Goal: Obtain resource: Obtain resource

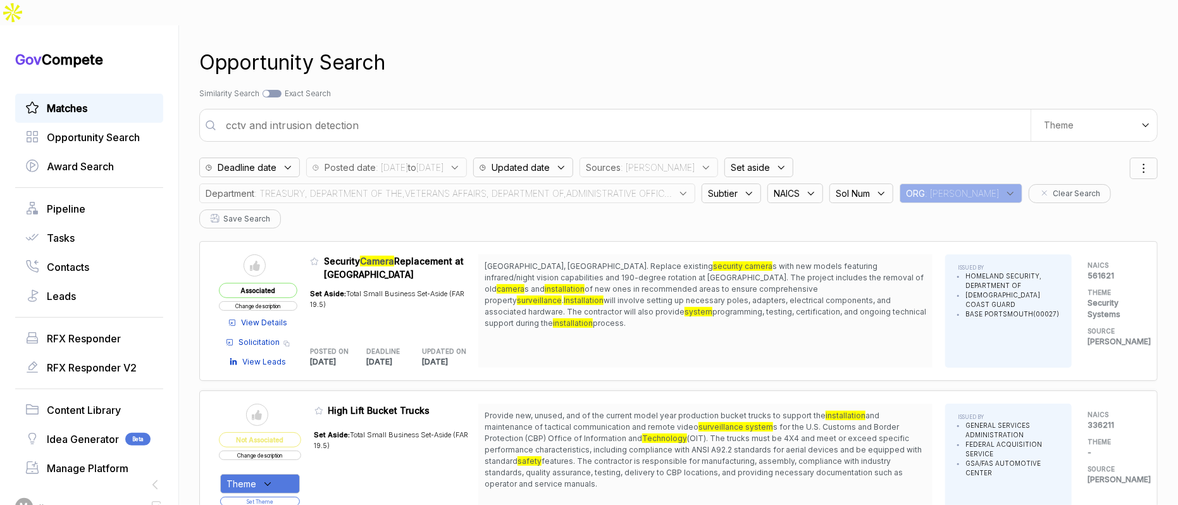
click at [97, 101] on link "Matches" at bounding box center [89, 108] width 128 height 15
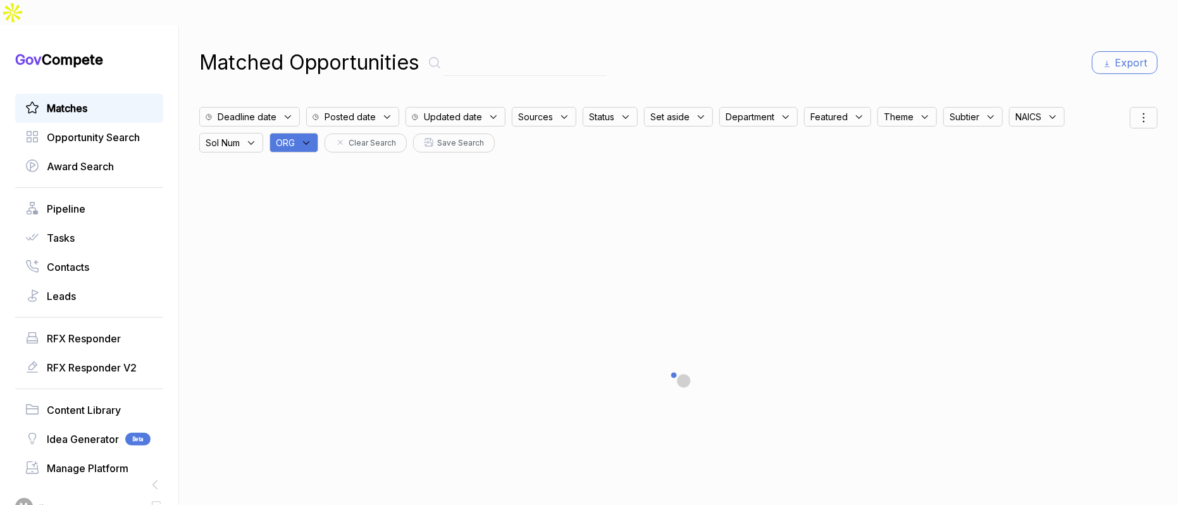
click at [314, 133] on div "ORG" at bounding box center [293, 143] width 49 height 20
click at [326, 152] on div "3BTE [PERSON_NAME] AB AEMC ARIZ BEEN BP BRAS BTSI CA CATH CIVI [PERSON_NAME] EN…" at bounding box center [354, 271] width 171 height 239
click at [328, 163] on input "text" at bounding box center [354, 176] width 149 height 27
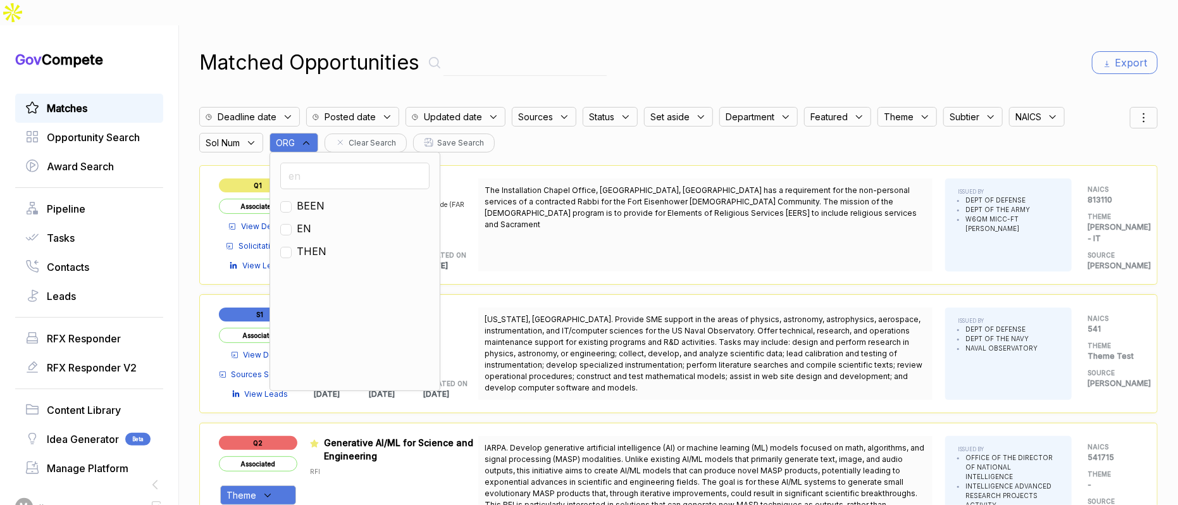
type input "en"
click at [311, 221] on span "EN" at bounding box center [304, 228] width 15 height 15
checkbox input "true"
drag, startPoint x: 734, startPoint y: 47, endPoint x: 1045, endPoint y: 82, distance: 313.1
click at [762, 47] on div "Matched Opportunities Export" at bounding box center [678, 62] width 958 height 30
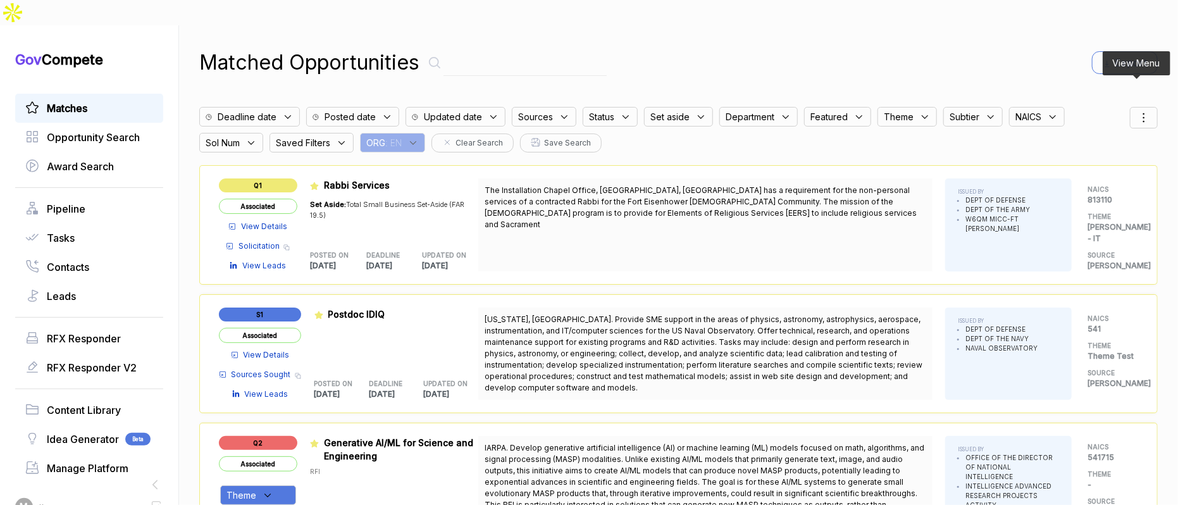
click at [1137, 107] on div at bounding box center [1144, 118] width 28 height 22
click at [1090, 163] on span "Sorting" at bounding box center [1101, 169] width 30 height 13
click at [1075, 181] on div at bounding box center [1078, 184] width 6 height 6
checkbox input "true"
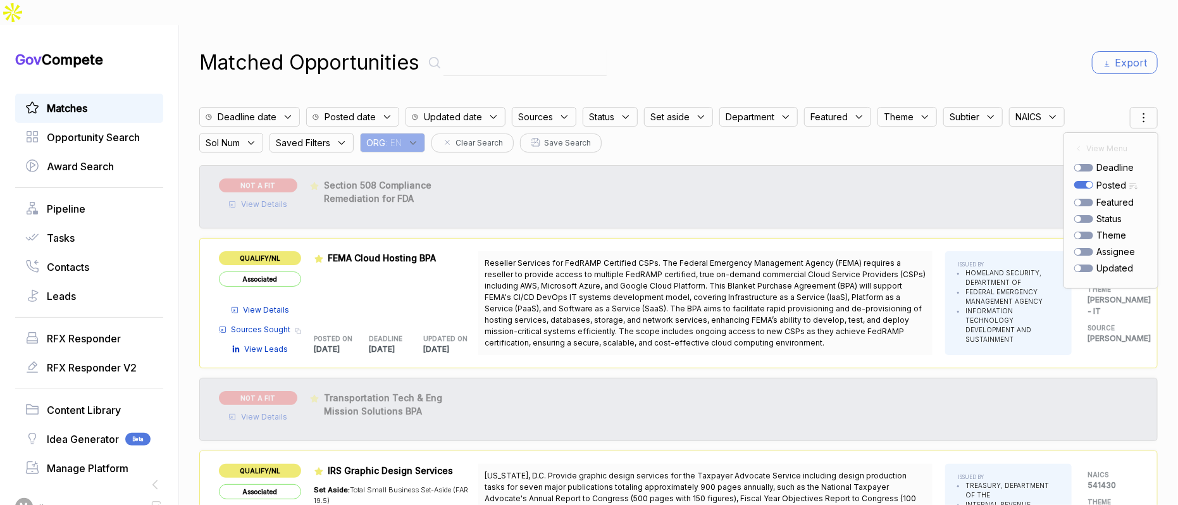
click at [861, 47] on div "Matched Opportunities Export" at bounding box center [678, 62] width 958 height 30
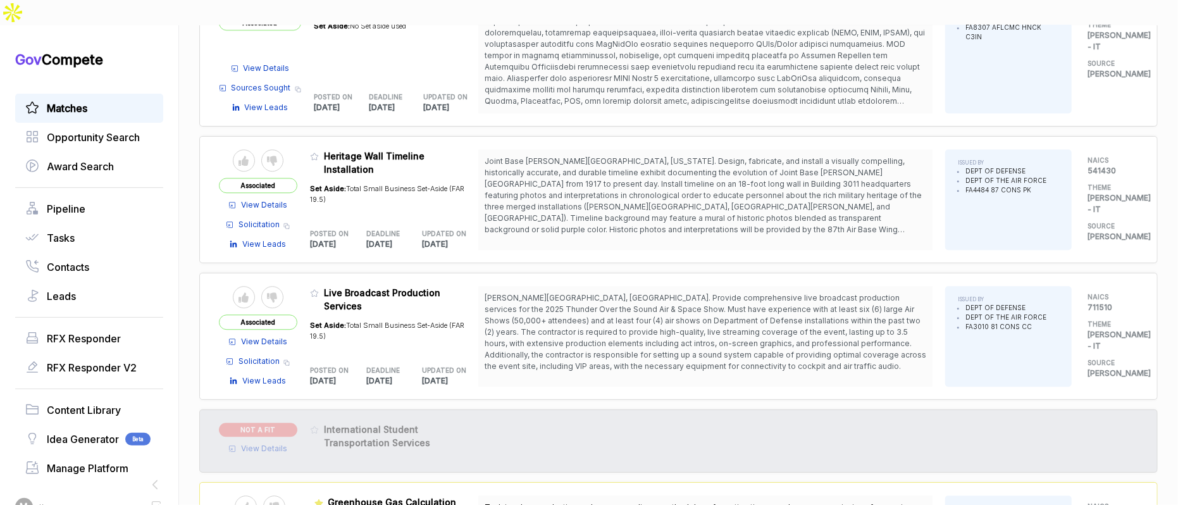
scroll to position [2016, 0]
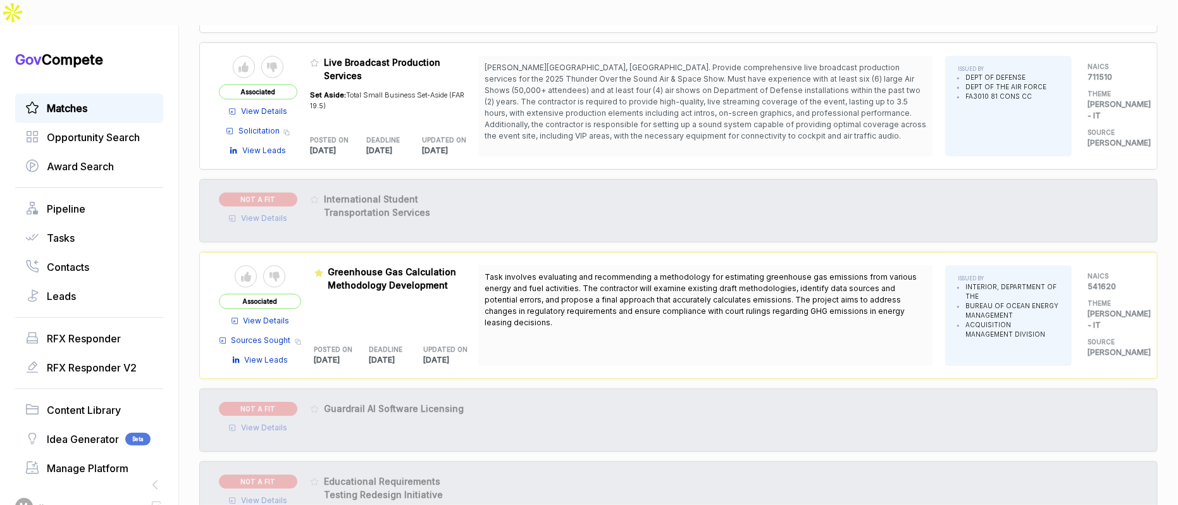
scroll to position [2245, 0]
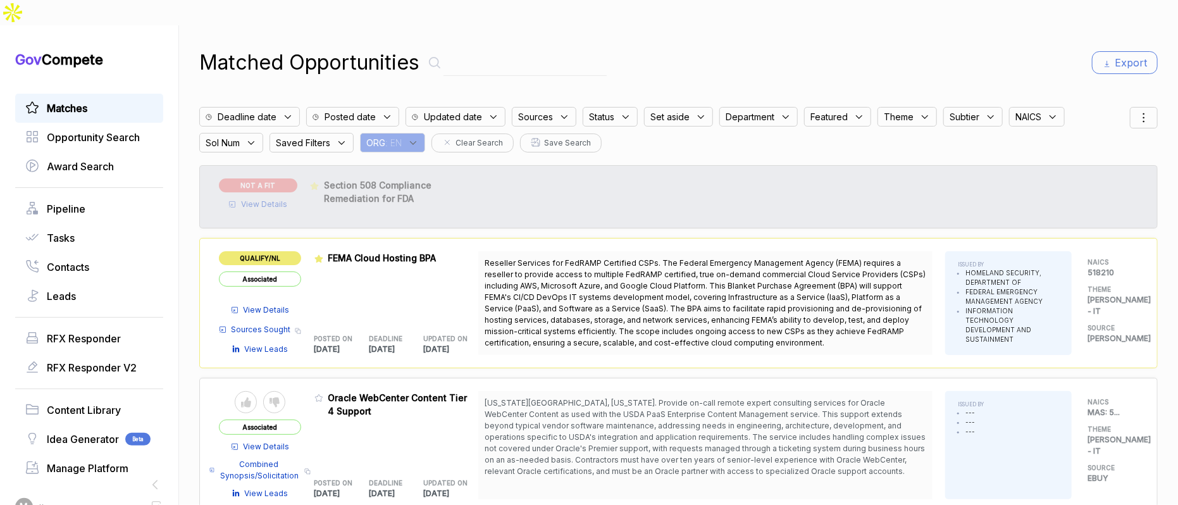
drag, startPoint x: 415, startPoint y: 107, endPoint x: 424, endPoint y: 123, distance: 18.1
click at [417, 133] on div "ORG : EN" at bounding box center [392, 143] width 65 height 20
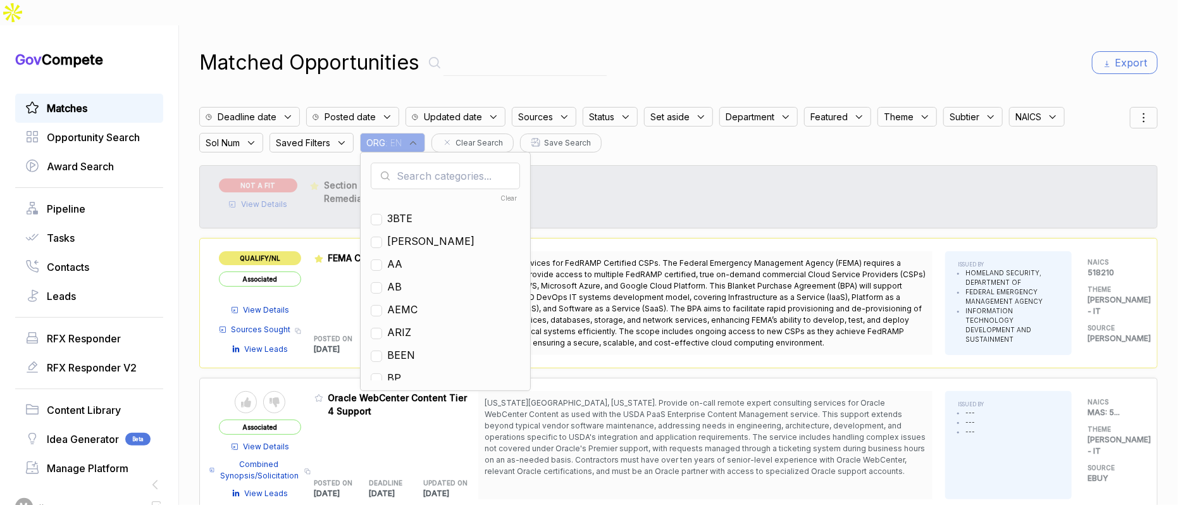
click at [426, 152] on div "Clear 3BTE [PERSON_NAME] AB AEMC ARIZ BEEN BP BRAS BTSI CA CATH CIVI [PERSON_NA…" at bounding box center [445, 271] width 171 height 239
click at [429, 163] on input "text" at bounding box center [445, 176] width 149 height 27
type input "ja"
click at [402, 211] on span "[PERSON_NAME]" at bounding box center [430, 218] width 87 height 15
checkbox input "true"
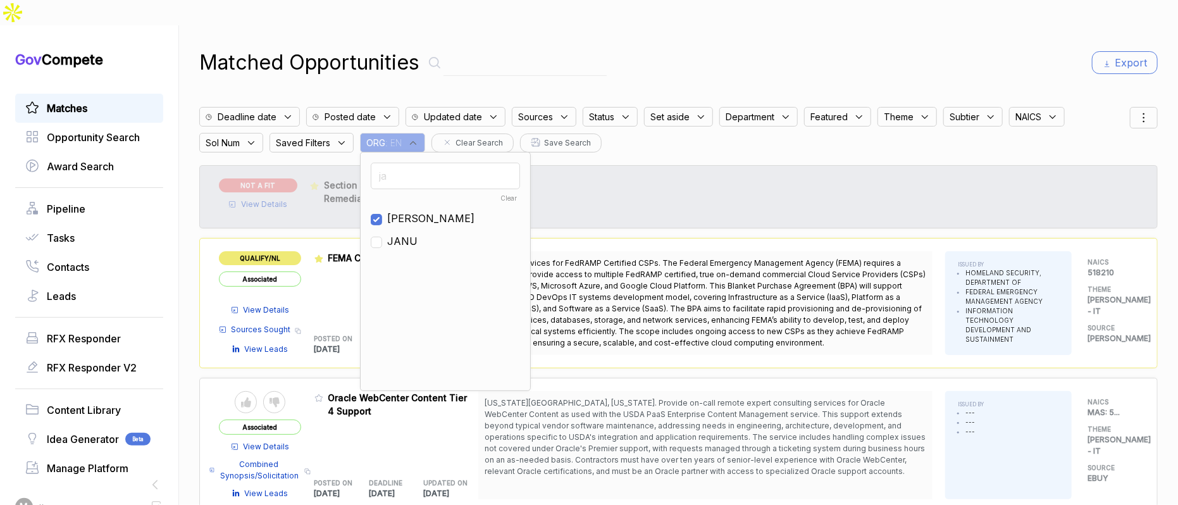
drag, startPoint x: 829, startPoint y: 48, endPoint x: 847, endPoint y: 49, distance: 18.4
click at [847, 49] on div "Matched Opportunities Export" at bounding box center [678, 62] width 958 height 30
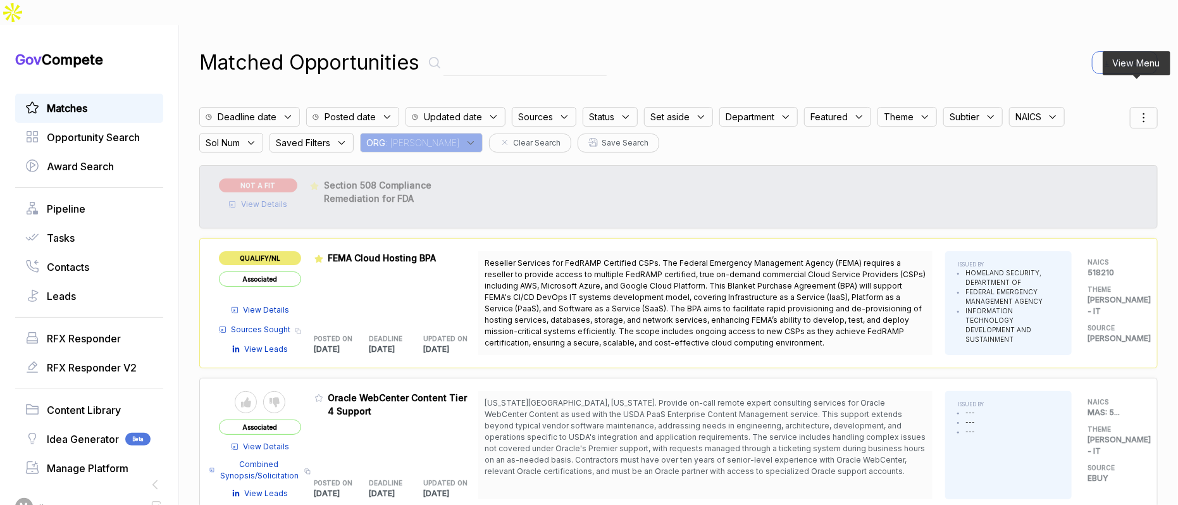
drag, startPoint x: 1143, startPoint y: 93, endPoint x: 1139, endPoint y: 101, distance: 9.1
click at [1143, 110] on icon at bounding box center [1143, 117] width 15 height 15
click at [1075, 181] on div at bounding box center [1078, 184] width 6 height 6
checkbox input "true"
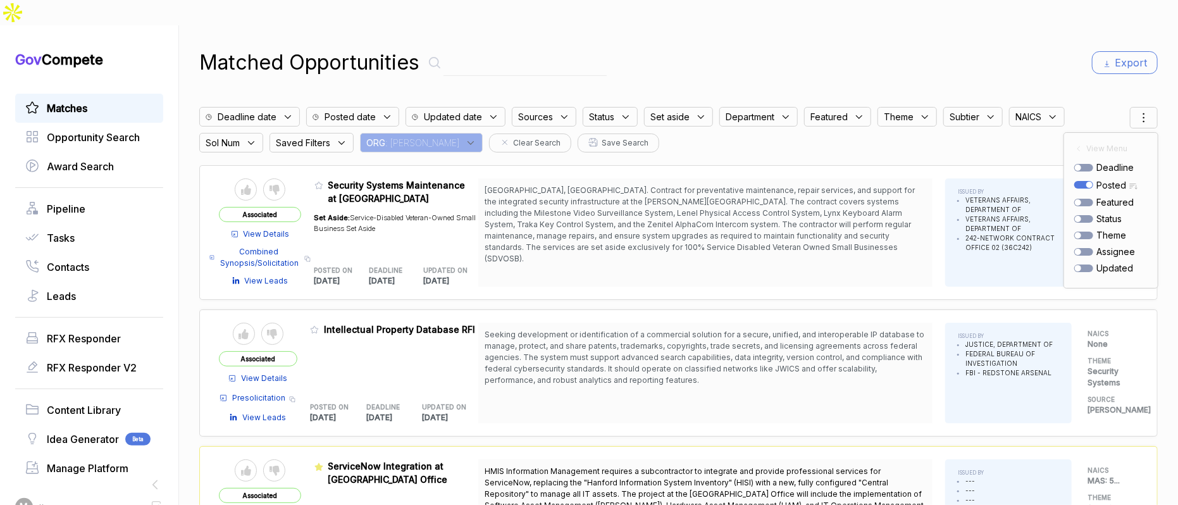
drag, startPoint x: 786, startPoint y: 42, endPoint x: 784, endPoint y: 83, distance: 41.2
click at [787, 47] on div "Matched Opportunities Export" at bounding box center [678, 62] width 958 height 30
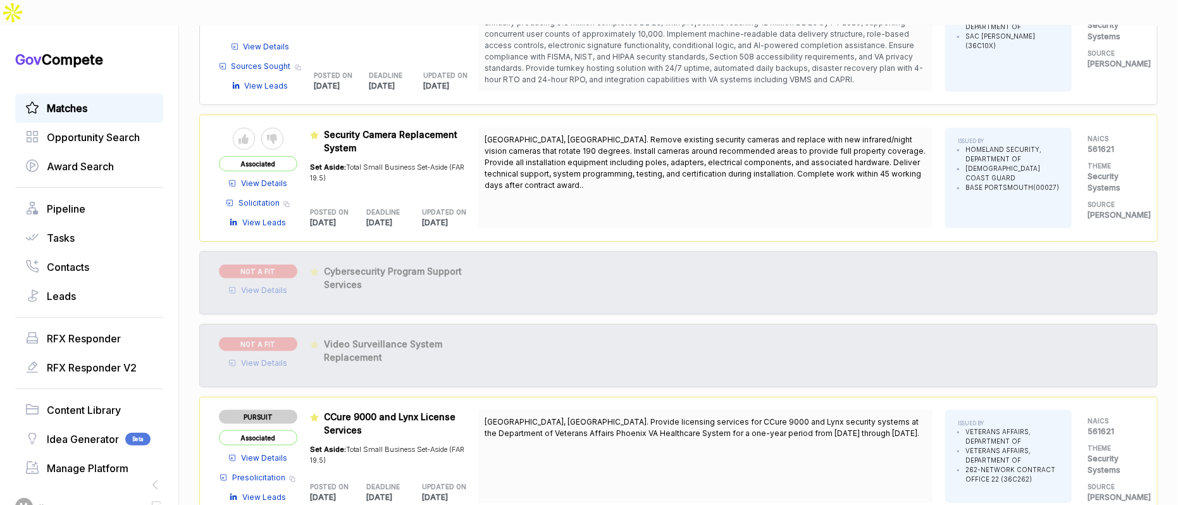
scroll to position [931, 0]
